Goal: Task Accomplishment & Management: Use online tool/utility

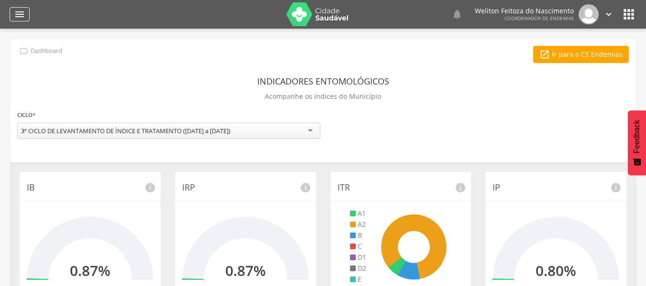
click at [18, 15] on icon "" at bounding box center [19, 14] width 11 height 11
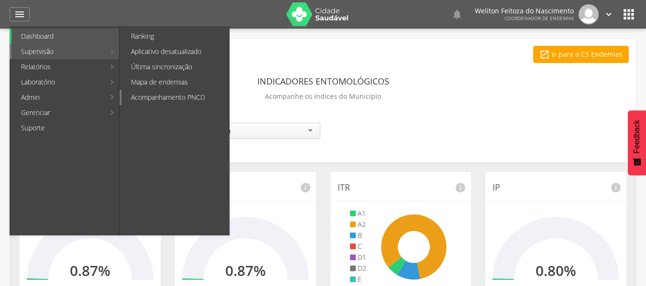
click at [175, 94] on link "Acompanhamento PNCD" at bounding box center [175, 97] width 108 height 15
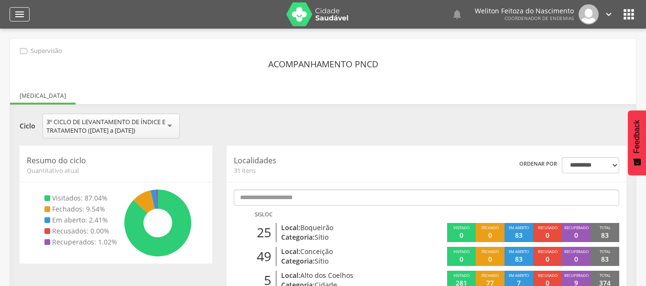
click at [18, 17] on icon "" at bounding box center [19, 14] width 11 height 11
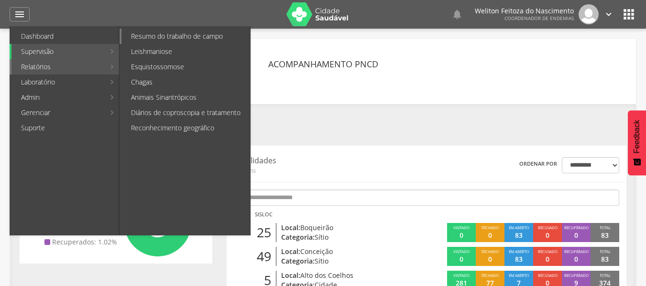
click at [171, 37] on link "Resumo do trabalho de campo" at bounding box center [185, 36] width 129 height 15
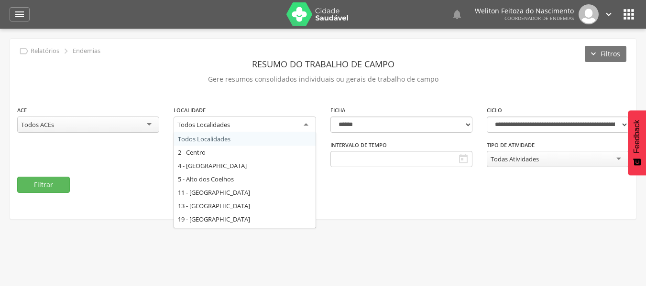
click at [305, 120] on div "Todos Localidades" at bounding box center [245, 125] width 142 height 17
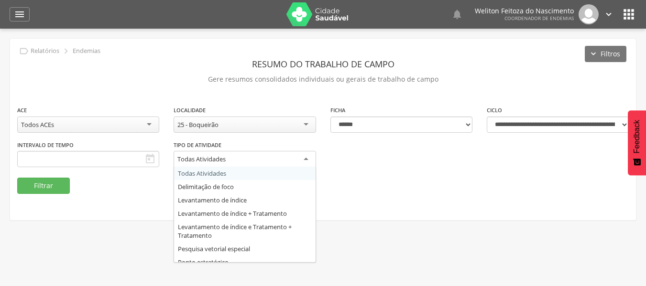
click at [304, 156] on div "Todas Atividades" at bounding box center [245, 159] width 142 height 17
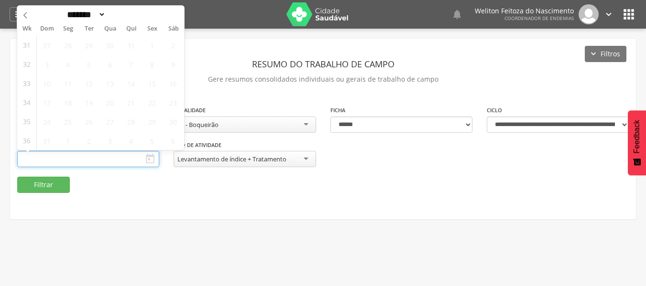
click at [116, 161] on input "text" at bounding box center [88, 159] width 142 height 16
click at [88, 158] on input "text" at bounding box center [88, 159] width 142 height 16
click at [153, 161] on icon "" at bounding box center [149, 158] width 11 height 11
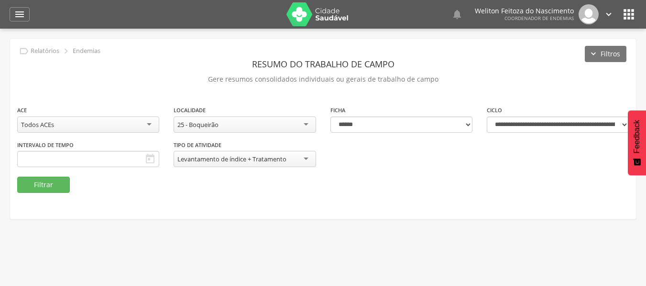
click at [153, 161] on icon "" at bounding box center [149, 158] width 11 height 11
click at [149, 159] on icon "" at bounding box center [149, 158] width 11 height 11
click at [18, 17] on icon "" at bounding box center [19, 14] width 11 height 11
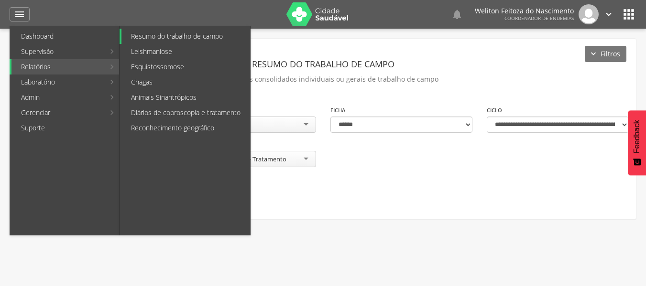
click at [188, 35] on link "Resumo do trabalho de campo" at bounding box center [185, 36] width 129 height 15
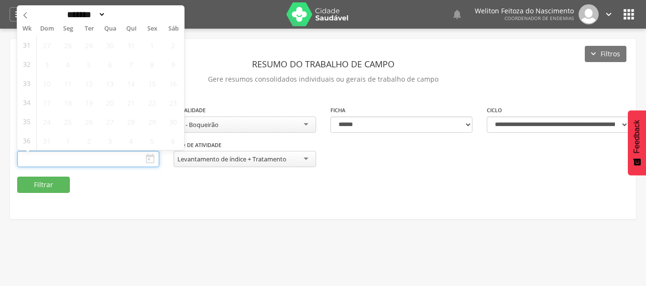
click at [115, 162] on input "text" at bounding box center [88, 159] width 142 height 16
click at [28, 13] on icon at bounding box center [25, 15] width 7 height 7
click at [178, 15] on icon at bounding box center [176, 15] width 7 height 7
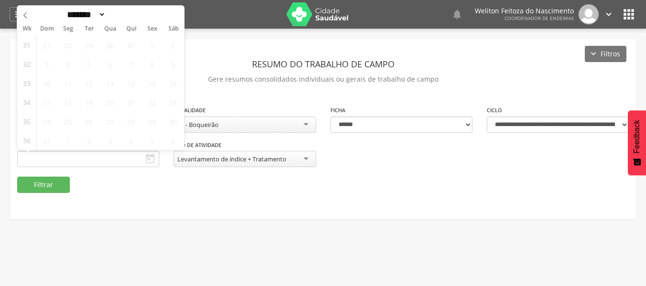
click at [178, 15] on div "******* ********* ***** ***** **** ***** ***** ****** ****" at bounding box center [100, 14] width 167 height 16
click at [25, 15] on icon at bounding box center [25, 15] width 7 height 7
select select "*"
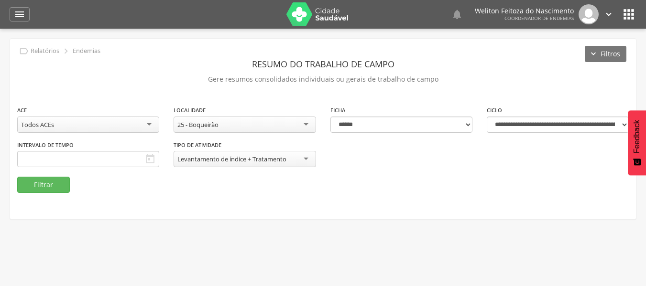
click at [498, 55] on div "**********" at bounding box center [323, 129] width 626 height 181
click at [20, 13] on icon "" at bounding box center [19, 14] width 11 height 11
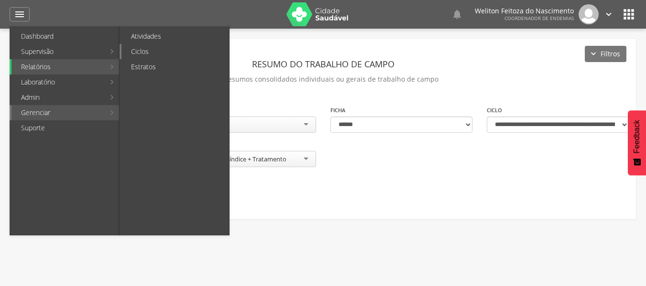
click at [153, 49] on link "Ciclos" at bounding box center [175, 51] width 108 height 15
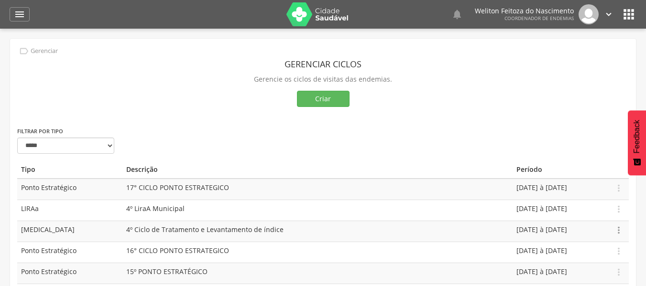
click at [617, 230] on icon "" at bounding box center [619, 230] width 11 height 11
click at [582, 215] on link "Apagar" at bounding box center [586, 214] width 76 height 12
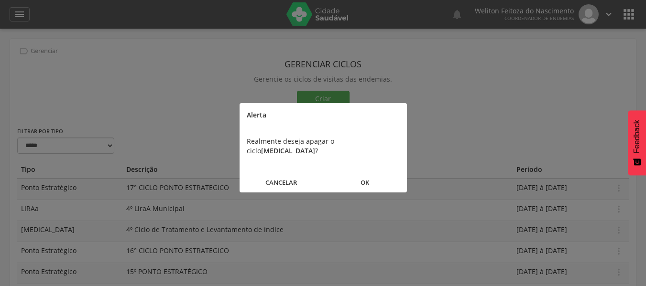
click at [363, 173] on button "OK" at bounding box center [365, 183] width 84 height 21
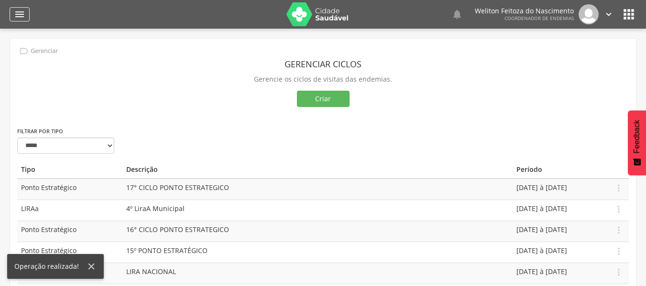
click at [18, 13] on icon "" at bounding box center [19, 14] width 11 height 11
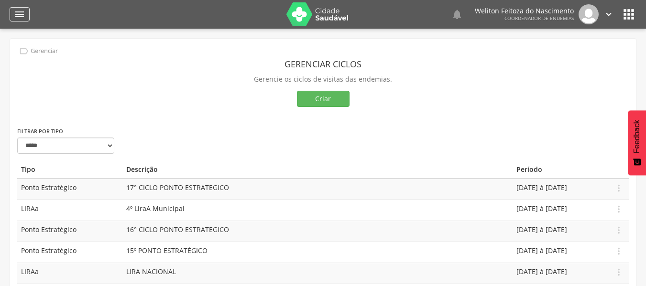
click at [18, 11] on icon "" at bounding box center [19, 14] width 11 height 11
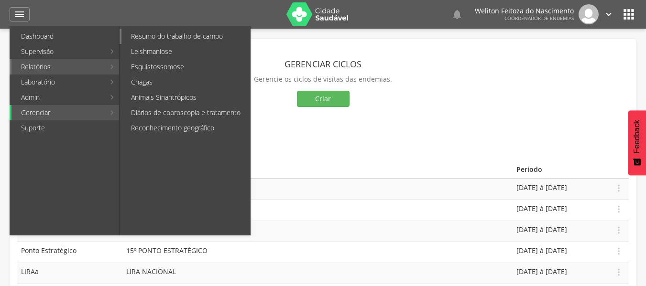
click at [198, 34] on link "Resumo do trabalho de campo" at bounding box center [185, 36] width 129 height 15
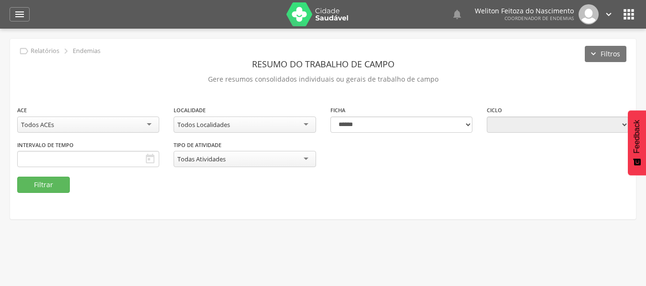
type input "**********"
click at [304, 124] on div "Todos Localidades" at bounding box center [245, 125] width 142 height 16
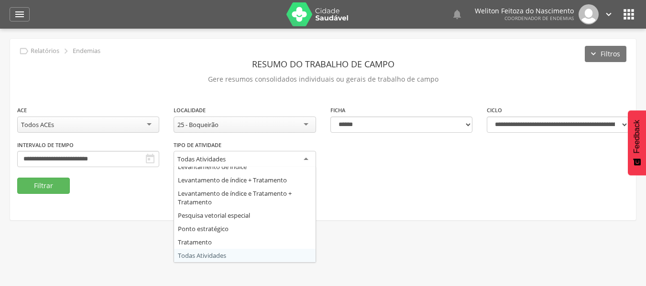
click at [303, 158] on div "Todas Atividades" at bounding box center [245, 159] width 142 height 17
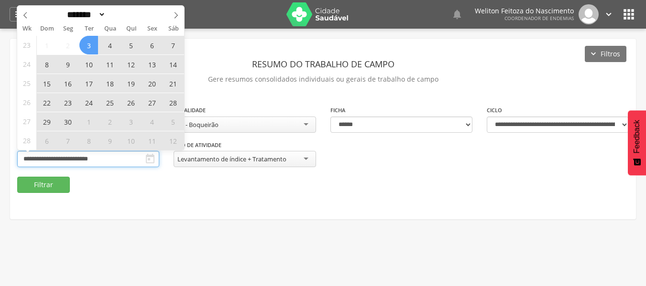
click at [126, 161] on input "**********" at bounding box center [88, 159] width 142 height 16
click at [176, 15] on icon at bounding box center [176, 15] width 7 height 7
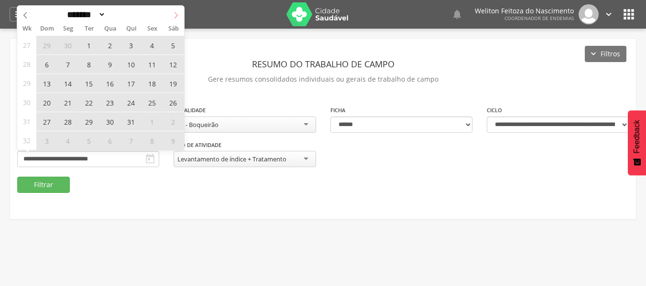
click at [176, 15] on icon at bounding box center [176, 15] width 7 height 7
select select "*"
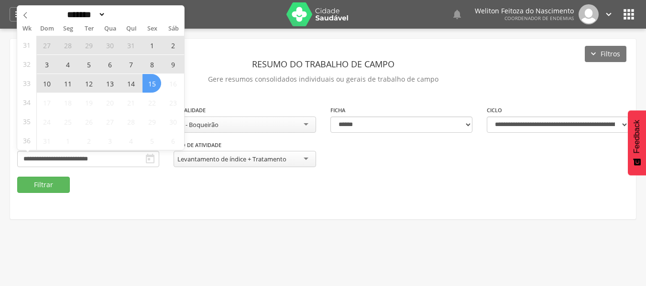
click at [152, 82] on span "15" at bounding box center [151, 83] width 19 height 19
type input "**********"
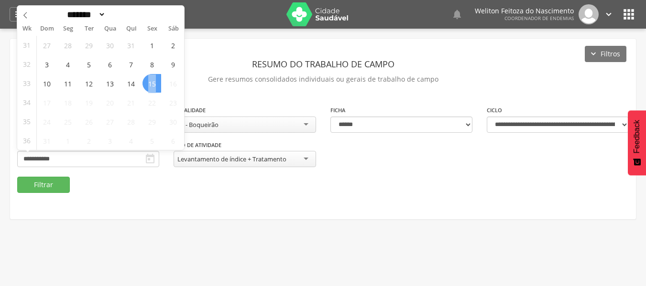
click at [152, 82] on span "15" at bounding box center [151, 83] width 19 height 19
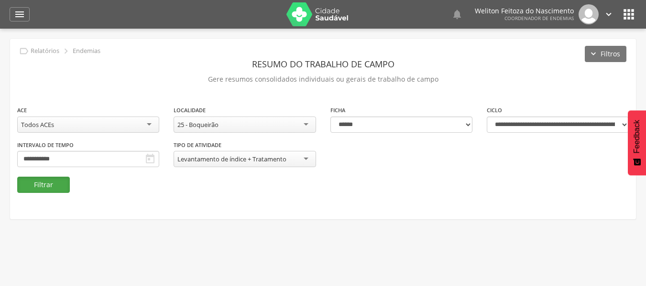
click at [43, 184] on button "Filtrar" at bounding box center [43, 185] width 53 height 16
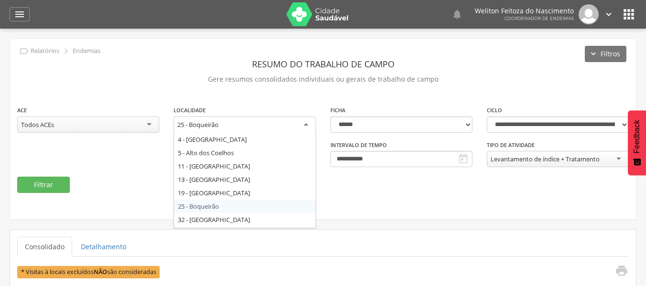
click at [304, 124] on div "25 - Boqueirão" at bounding box center [245, 125] width 142 height 17
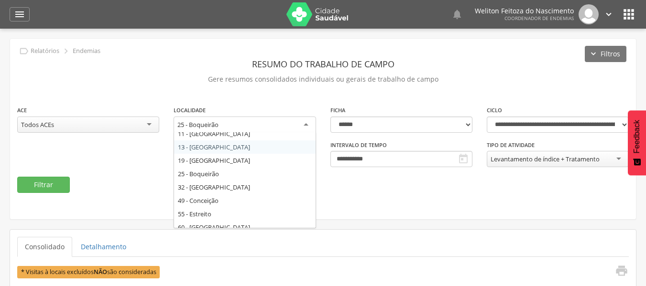
scroll to position [46, 0]
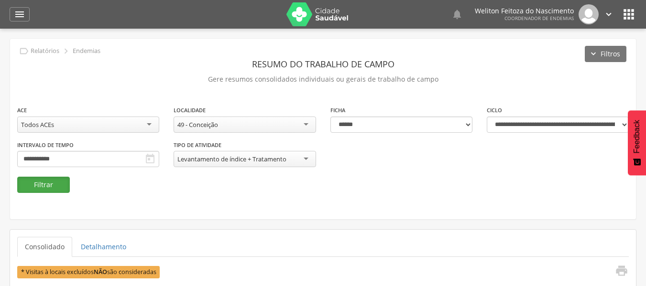
click at [40, 184] on button "Filtrar" at bounding box center [43, 185] width 53 height 16
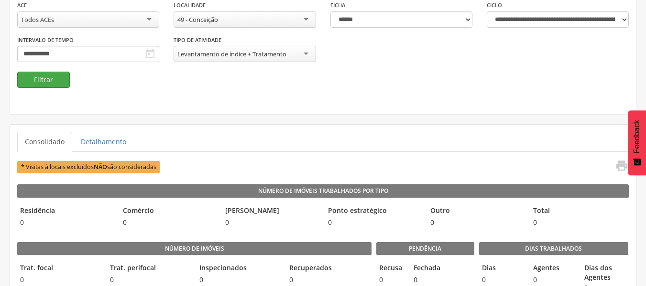
scroll to position [251, 0]
